Goal: Information Seeking & Learning: Get advice/opinions

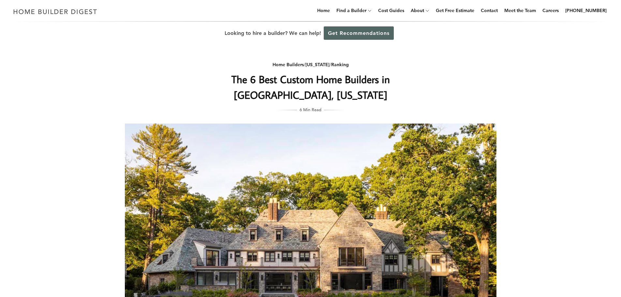
click at [359, 36] on link "Get Recommendations" at bounding box center [359, 32] width 70 height 13
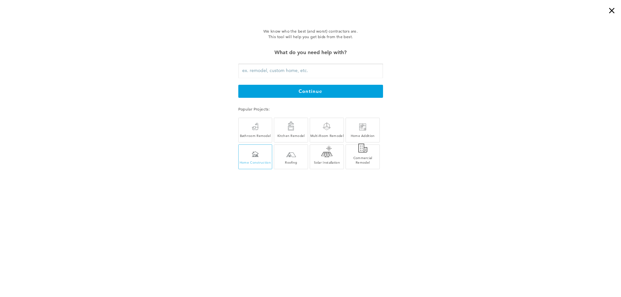
click at [244, 161] on div "Home Construction" at bounding box center [256, 162] width 34 height 5
type input "Home Construction"
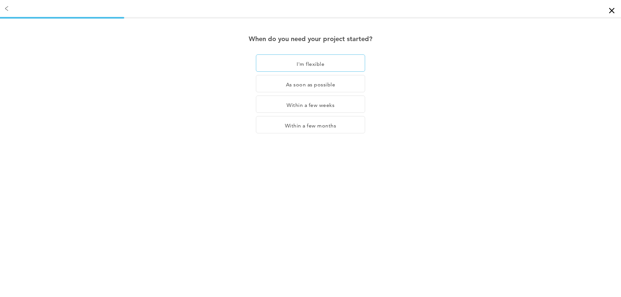
click at [324, 64] on div "I'm flexible" at bounding box center [310, 62] width 109 height 17
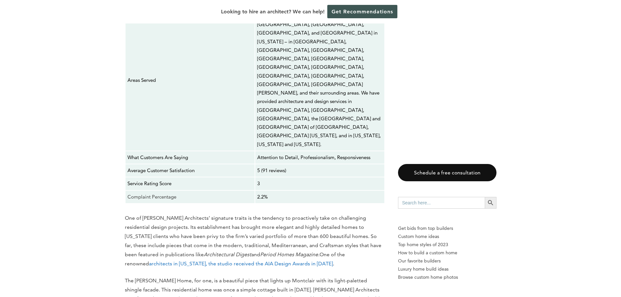
scroll to position [1466, 0]
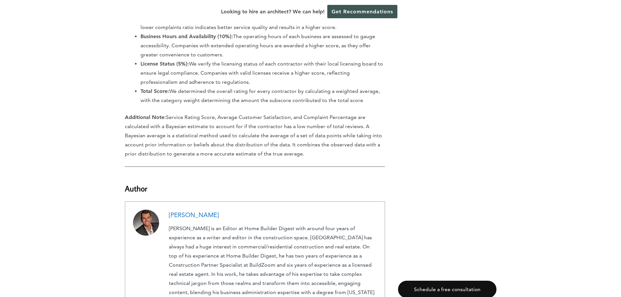
scroll to position [11112, 0]
